Goal: Information Seeking & Learning: Learn about a topic

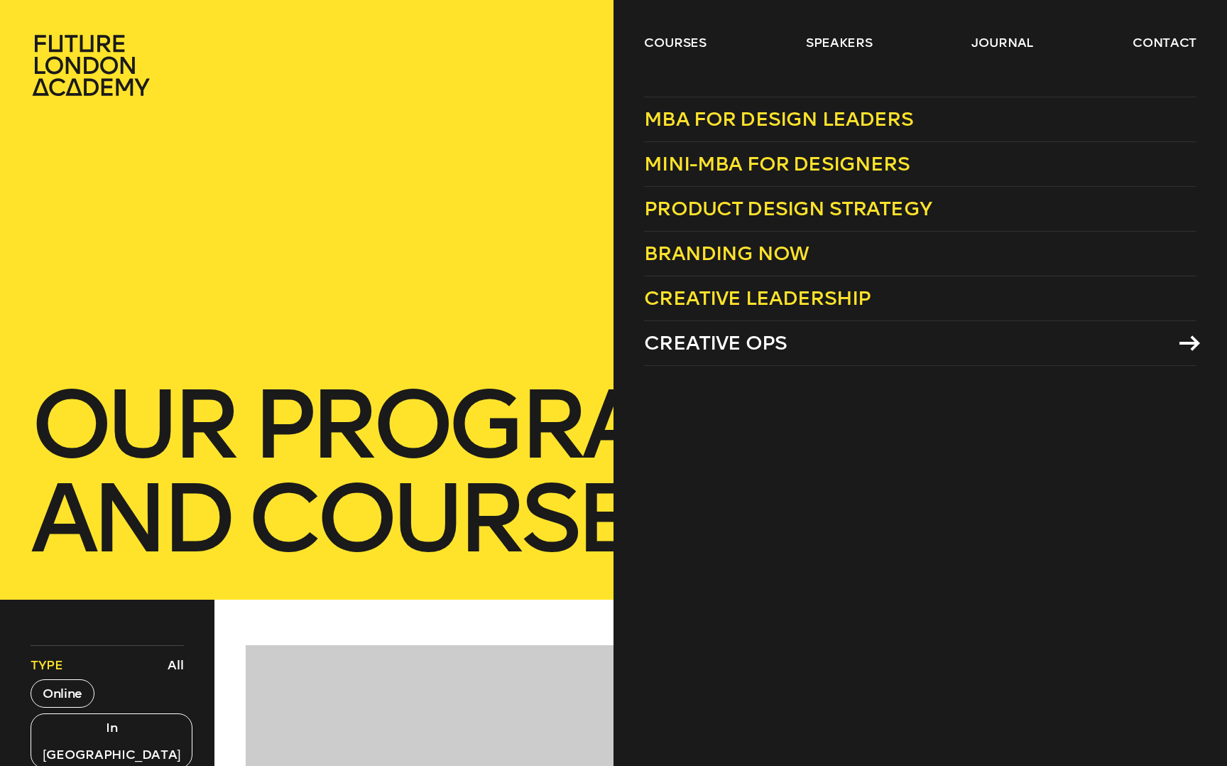
click at [730, 347] on span "Creative Ops" at bounding box center [715, 342] width 143 height 23
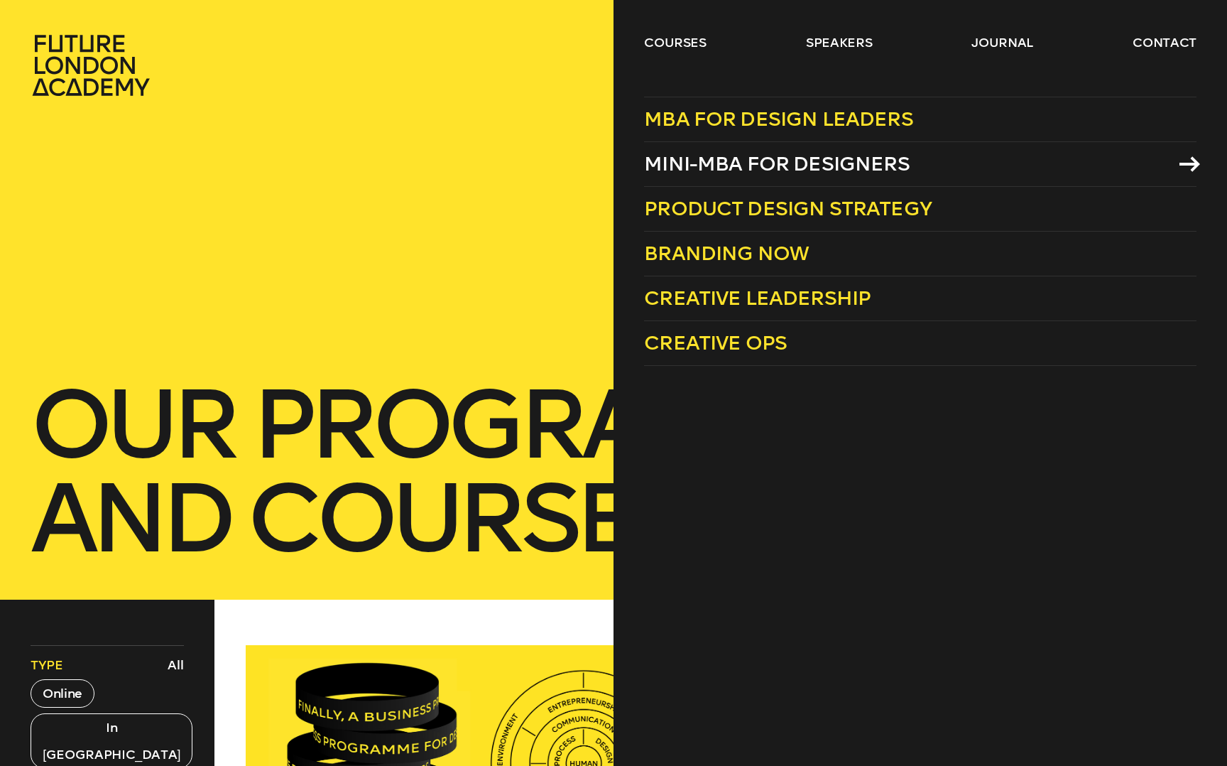
click at [754, 170] on span "Mini-MBA for Designers" at bounding box center [777, 163] width 266 height 23
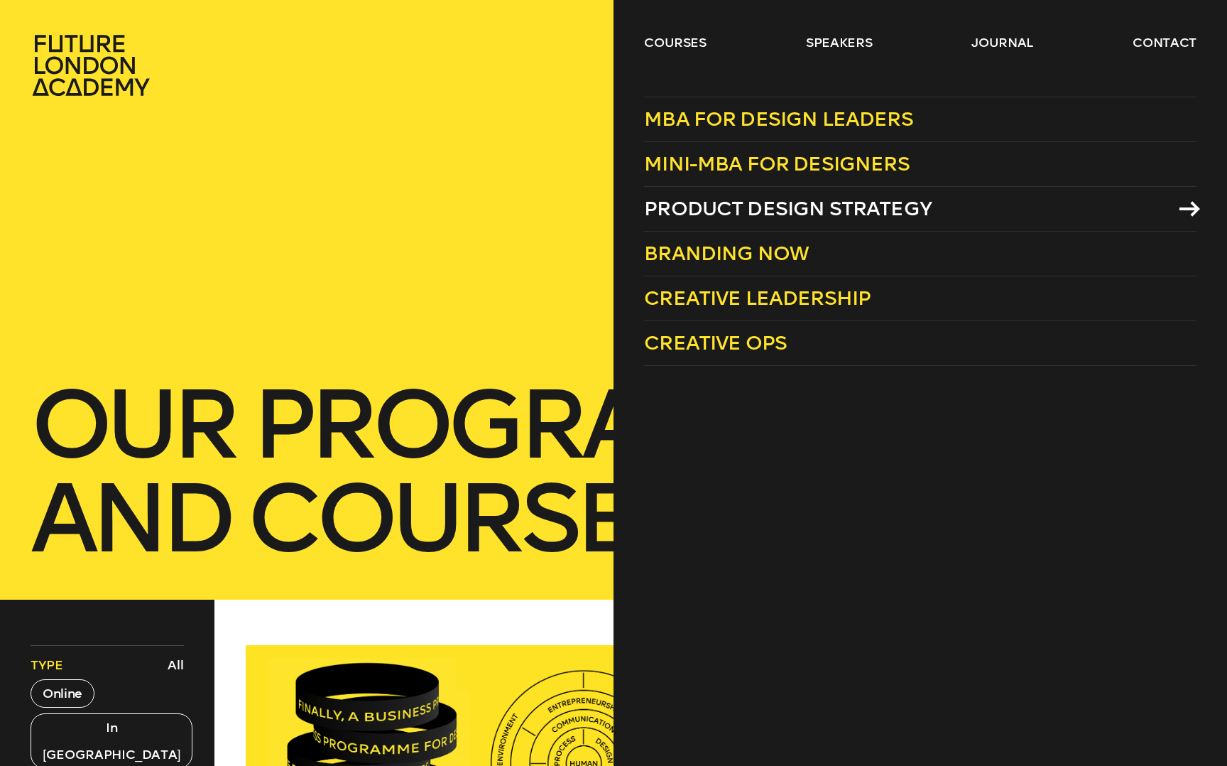
click at [739, 212] on span "Product Design Strategy" at bounding box center [788, 208] width 288 height 23
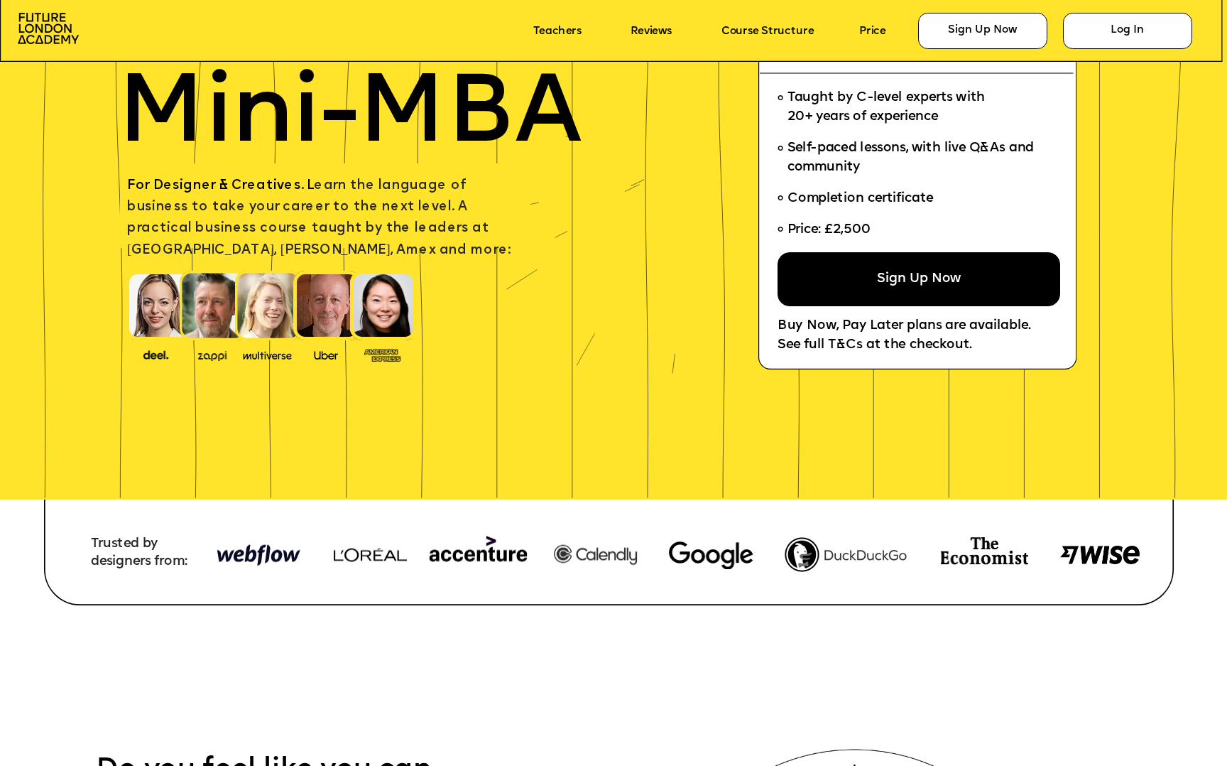
scroll to position [185, 0]
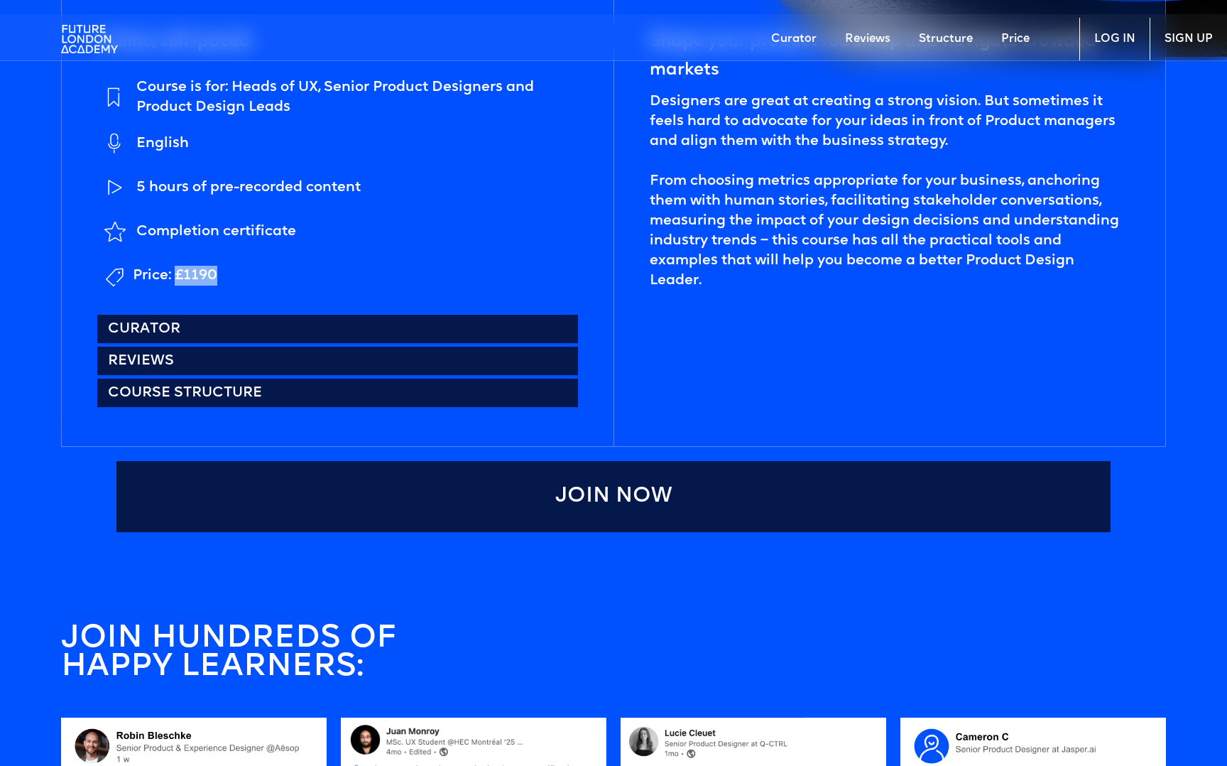
drag, startPoint x: 220, startPoint y: 276, endPoint x: 176, endPoint y: 273, distance: 44.1
click at [176, 273] on li "Price: £1190" at bounding box center [337, 276] width 481 height 36
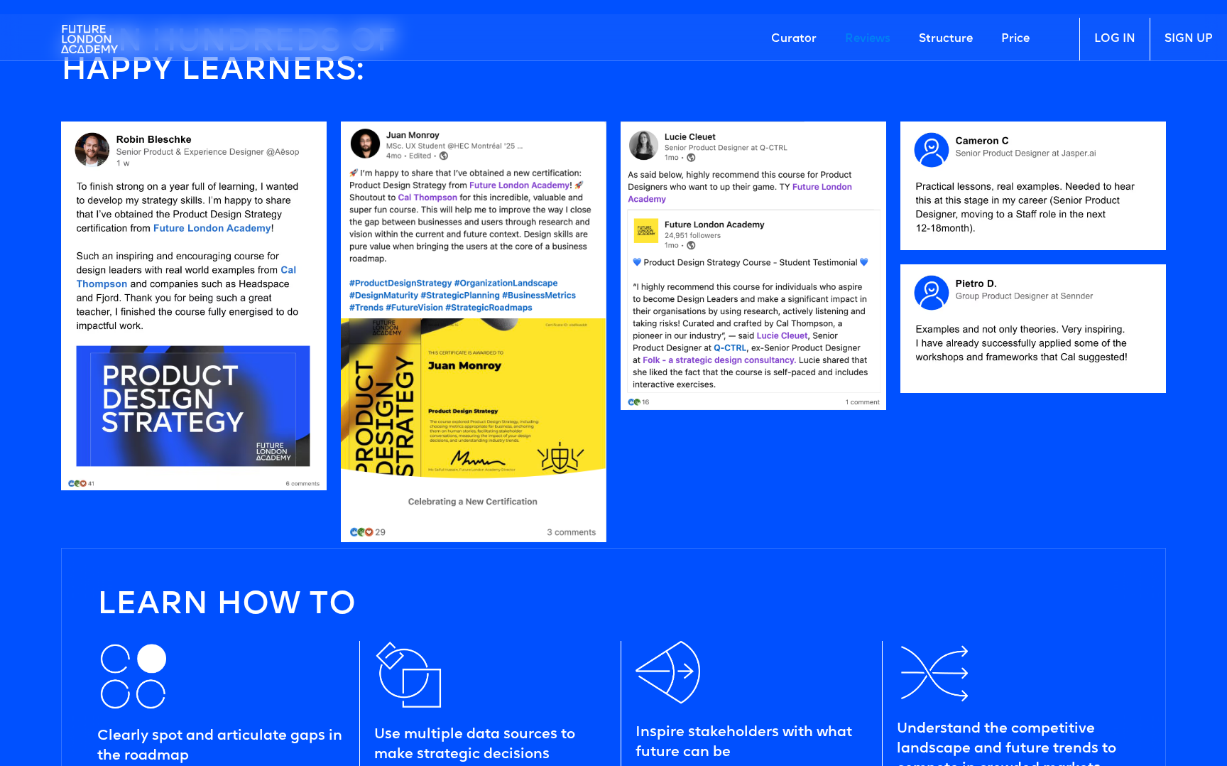
scroll to position [1491, 0]
